Goal: Task Accomplishment & Management: Manage account settings

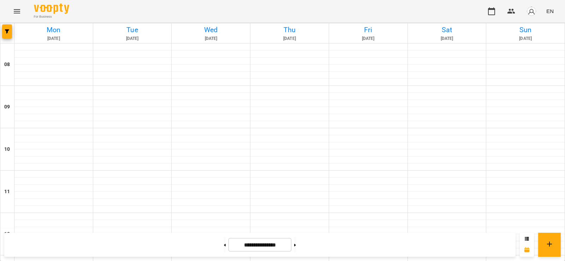
scroll to position [318, 0]
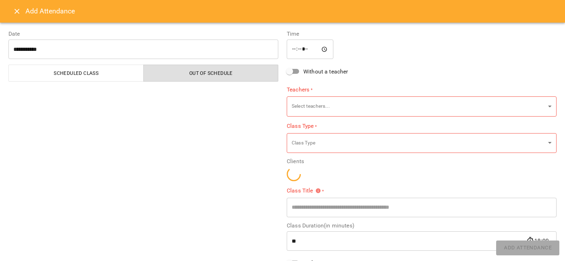
type input "**********"
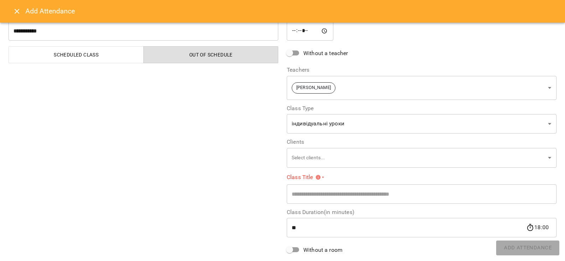
scroll to position [35, 0]
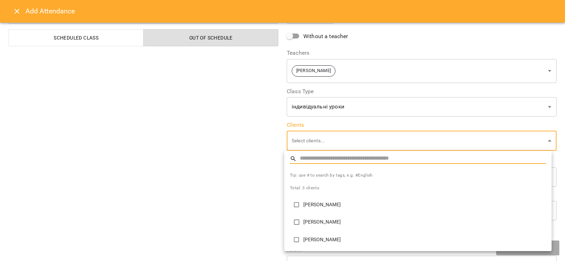
click at [307, 243] on p "[PERSON_NAME]" at bounding box center [425, 239] width 243 height 7
type input "**********"
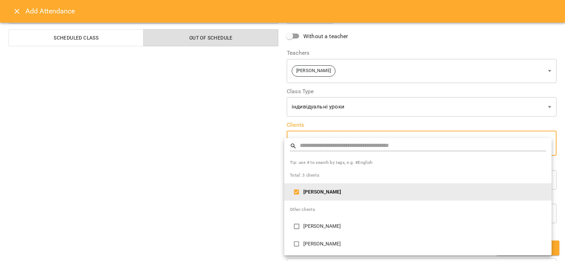
click at [238, 201] on div at bounding box center [282, 130] width 565 height 261
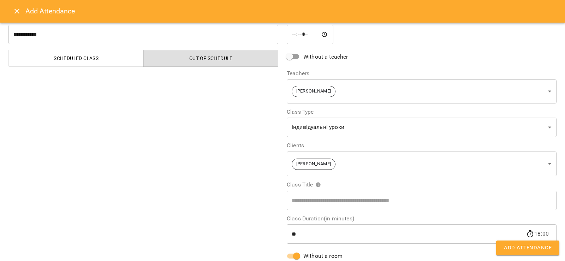
scroll to position [37, 0]
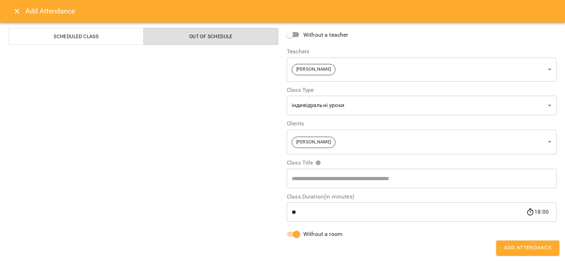
click at [529, 247] on span "Add Attendance" at bounding box center [528, 247] width 48 height 9
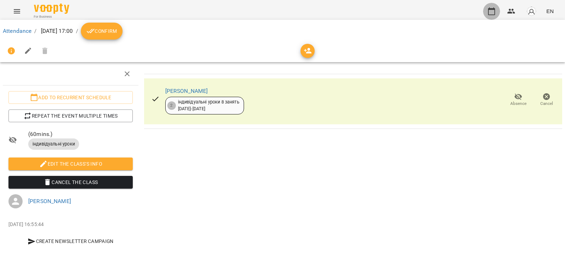
click at [492, 11] on icon "button" at bounding box center [492, 11] width 8 height 8
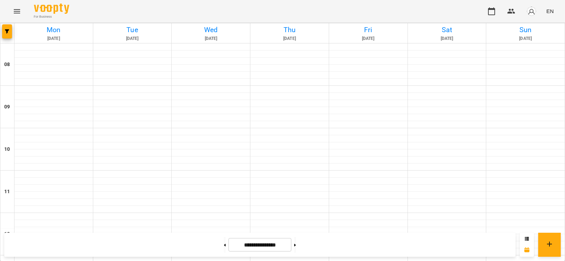
scroll to position [353, 0]
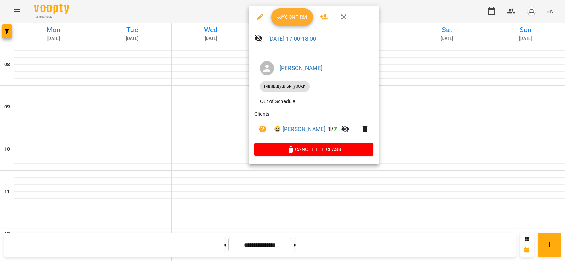
click at [458, 86] on div at bounding box center [282, 130] width 565 height 261
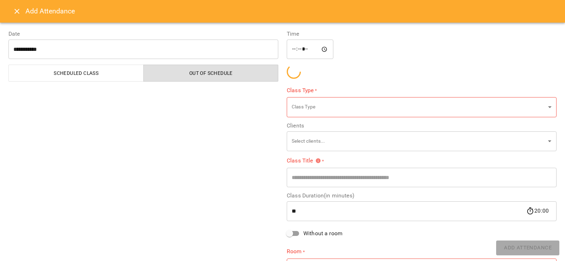
type input "**********"
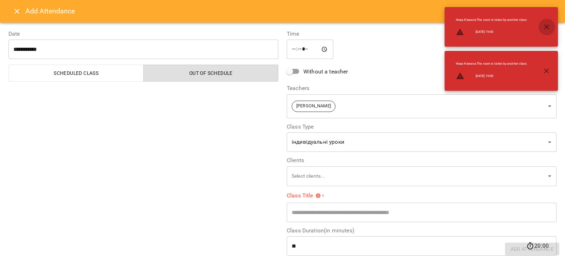
click at [546, 29] on icon "button" at bounding box center [547, 27] width 8 height 8
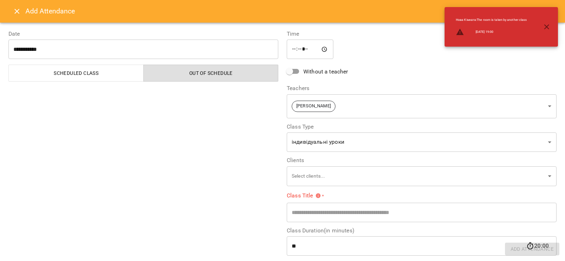
click at [548, 28] on icon "button" at bounding box center [547, 26] width 5 height 5
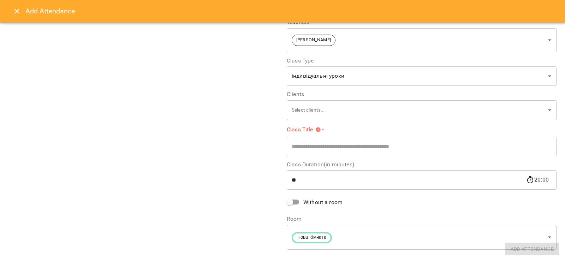
scroll to position [71, 0]
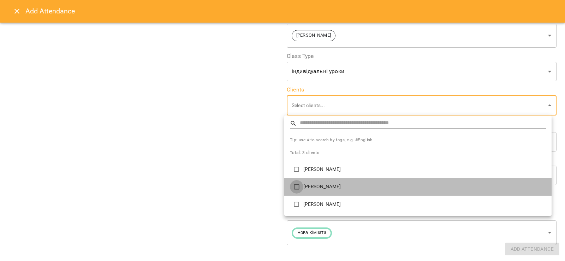
type input "**********"
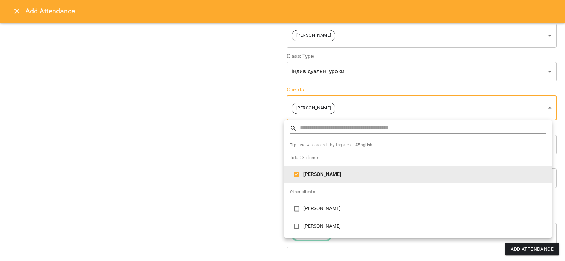
click at [246, 201] on div at bounding box center [282, 130] width 565 height 261
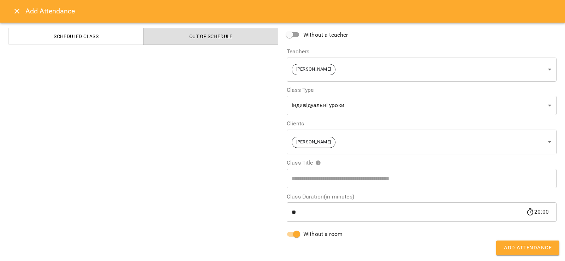
scroll to position [37, 0]
click at [514, 245] on span "Add Attendance" at bounding box center [528, 247] width 48 height 9
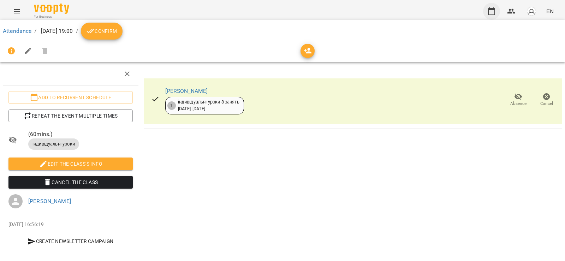
click at [495, 10] on icon "button" at bounding box center [491, 11] width 7 height 8
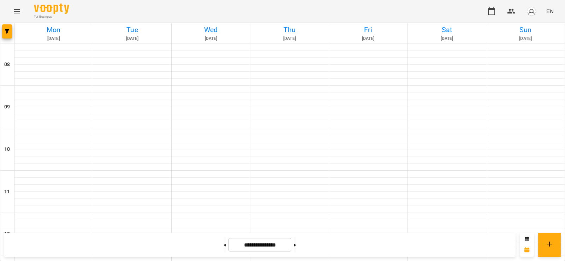
scroll to position [424, 0]
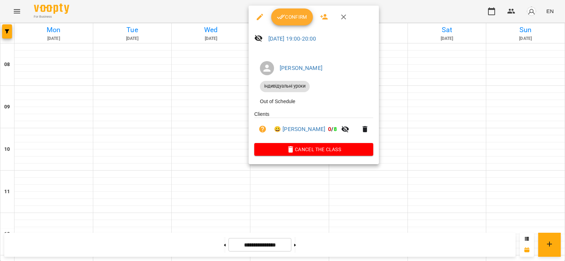
click at [407, 125] on div at bounding box center [282, 130] width 565 height 261
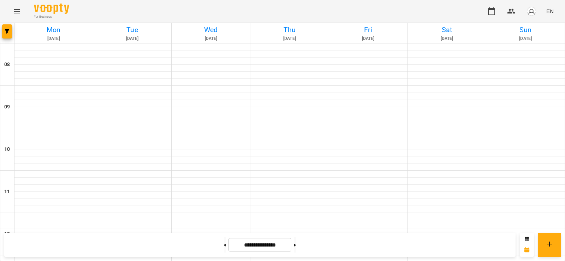
scroll to position [353, 0]
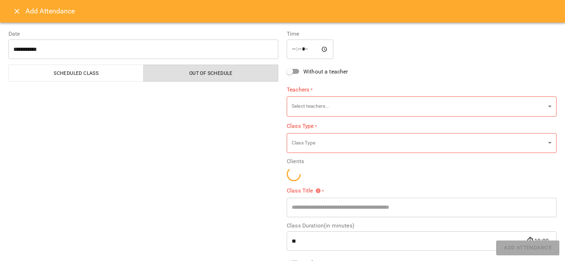
type input "**********"
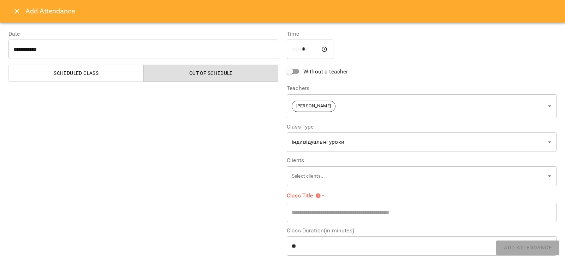
scroll to position [71, 0]
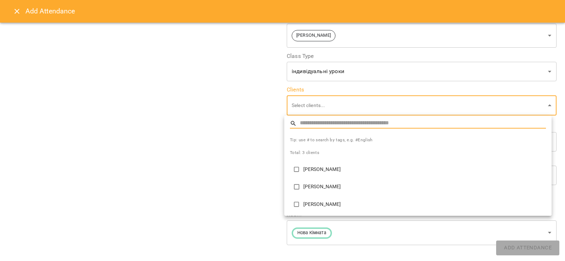
click at [316, 173] on p "[PERSON_NAME]" at bounding box center [425, 169] width 243 height 7
type input "**********"
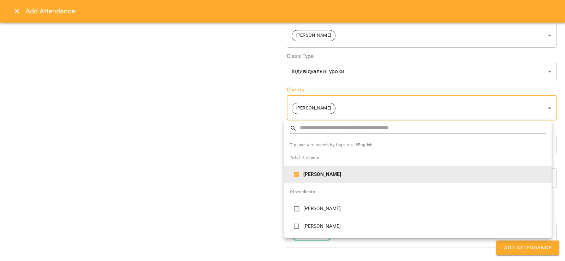
click at [256, 165] on div at bounding box center [282, 130] width 565 height 261
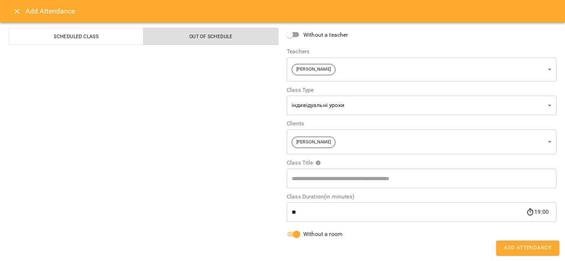
scroll to position [37, 0]
click at [542, 254] on button "Add Attendance" at bounding box center [527, 248] width 63 height 15
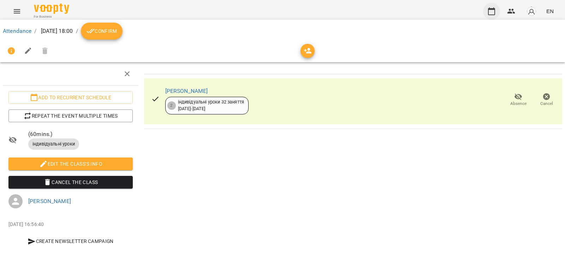
click at [494, 8] on icon "button" at bounding box center [491, 11] width 7 height 8
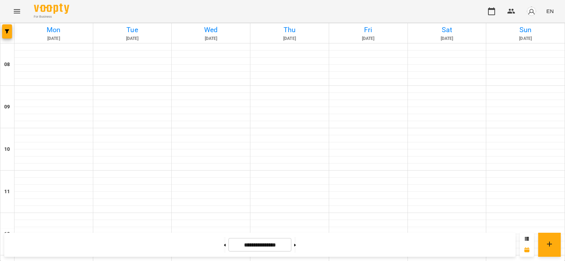
scroll to position [424, 0]
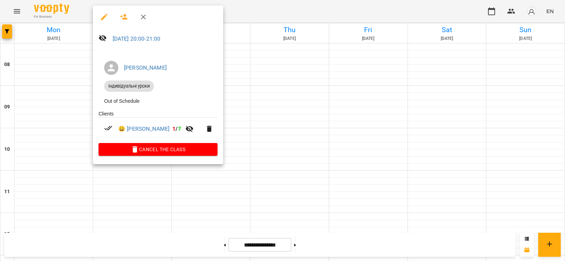
click at [298, 159] on div at bounding box center [282, 130] width 565 height 261
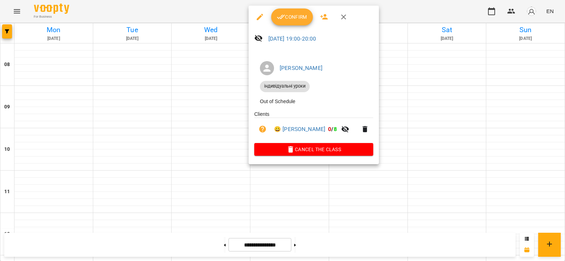
click at [443, 155] on div at bounding box center [282, 130] width 565 height 261
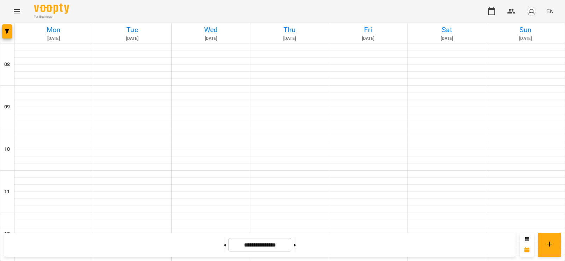
scroll to position [318, 0]
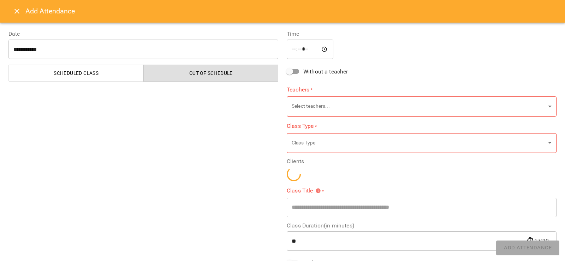
type input "**********"
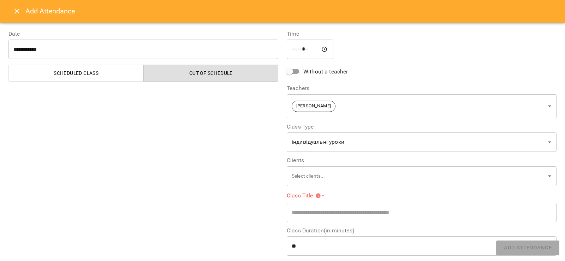
click at [20, 14] on icon "Close" at bounding box center [17, 11] width 8 height 8
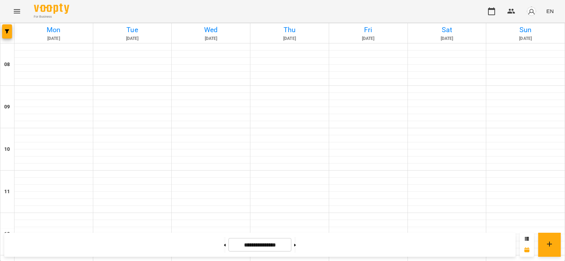
scroll to position [353, 0]
